Goal: Task Accomplishment & Management: Manage account settings

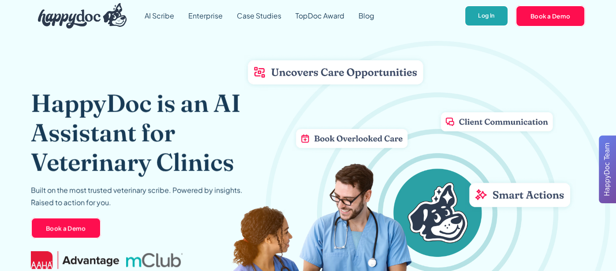
click at [491, 14] on link "Log In" at bounding box center [486, 16] width 44 height 22
click at [473, 9] on link "Log In" at bounding box center [486, 16] width 44 height 22
click at [474, 13] on link "Log In" at bounding box center [486, 16] width 44 height 22
